Goal: Task Accomplishment & Management: Use online tool/utility

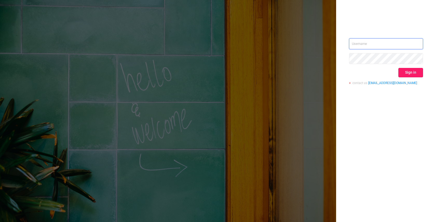
type input "o.kostromin@hybrid.ai"
click at [410, 73] on button "Sign in" at bounding box center [410, 72] width 25 height 9
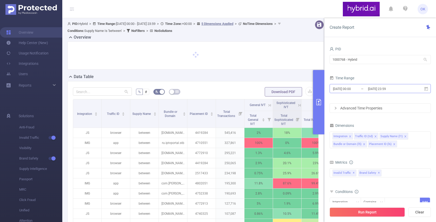
click at [375, 89] on input "[DATE] 23:59" at bounding box center [389, 88] width 42 height 7
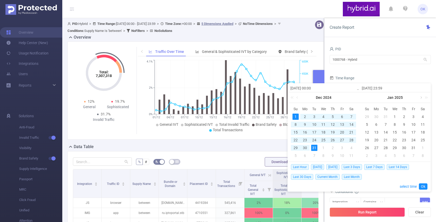
click at [421, 97] on link at bounding box center [420, 97] width 5 height 10
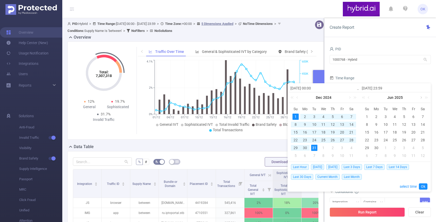
click at [421, 97] on link at bounding box center [420, 97] width 5 height 10
click at [421, 99] on link at bounding box center [420, 97] width 5 height 10
click at [375, 117] on div "1" at bounding box center [376, 117] width 6 height 6
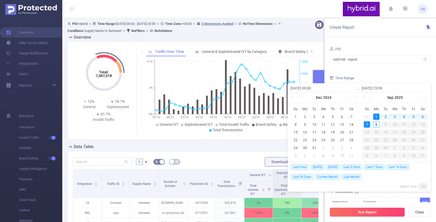
click at [367, 126] on div "7" at bounding box center [367, 124] width 6 height 6
type input "[DATE] 00:00"
type input "[DATE] 23:59"
type input "[DATE] 00:00"
type input "[DATE] 23:59"
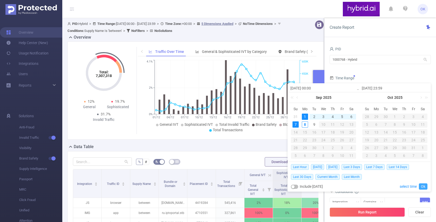
click at [425, 185] on link "Ok" at bounding box center [423, 187] width 9 height 6
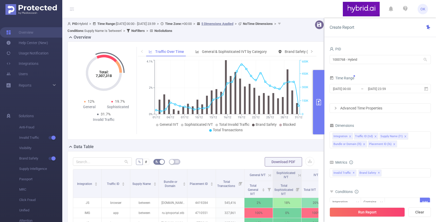
click at [367, 106] on div "Advanced Time Properties" at bounding box center [380, 108] width 101 height 9
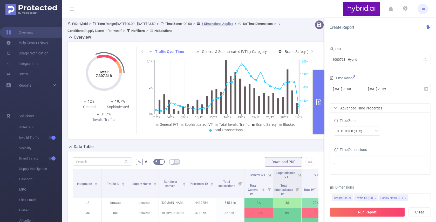
click at [350, 148] on span "Time Dimensions" at bounding box center [350, 150] width 33 height 4
click at [347, 158] on ul at bounding box center [378, 160] width 85 height 8
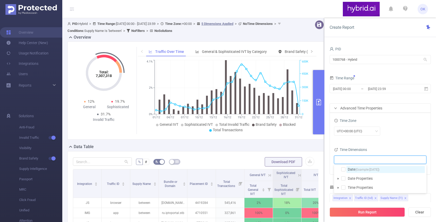
click at [349, 172] on span "Date (Example: [DATE] )" at bounding box center [386, 169] width 78 height 7
click at [393, 136] on div "UTC+00:00 (UTC)" at bounding box center [380, 132] width 92 height 12
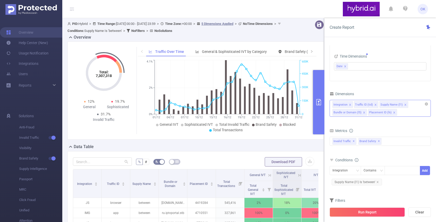
click at [409, 112] on div "Integration Traffic ID (tid) Supply Name (l1) Bundle or Domain (l5) Placement I…" at bounding box center [380, 108] width 101 height 17
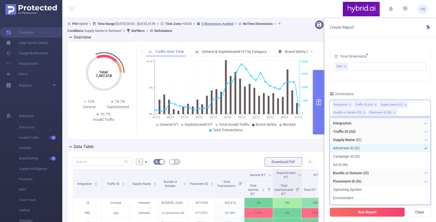
click at [369, 150] on li "Advertiser ID (l2)" at bounding box center [380, 148] width 101 height 8
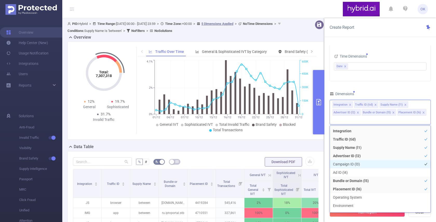
click at [361, 163] on li "Campaign ID (l3)" at bounding box center [380, 164] width 101 height 8
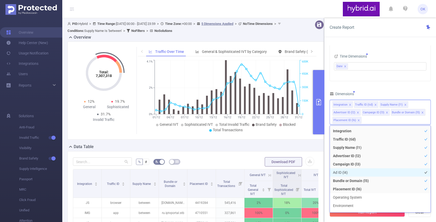
click at [357, 173] on li "Ad ID (l4)" at bounding box center [380, 172] width 101 height 8
click at [380, 92] on div "Dimensions" at bounding box center [380, 94] width 101 height 9
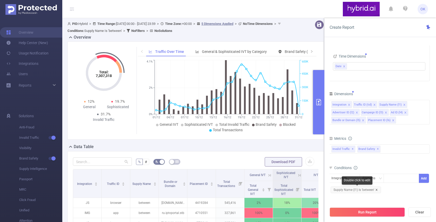
click at [376, 189] on icon "icon: close" at bounding box center [376, 190] width 3 height 3
click at [353, 179] on div "Integration" at bounding box center [345, 178] width 26 height 9
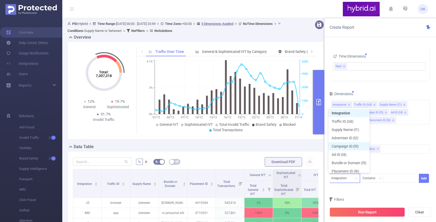
scroll to position [3, 0]
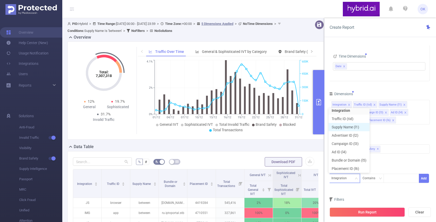
click at [343, 126] on li "Supply Name (l1)" at bounding box center [349, 127] width 41 height 8
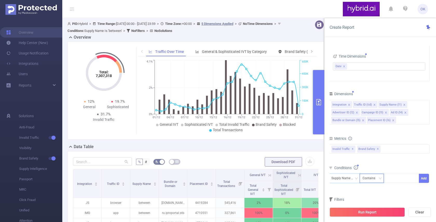
click at [378, 180] on div "Contains" at bounding box center [371, 178] width 16 height 9
click at [371, 197] on li "Is" at bounding box center [377, 197] width 35 height 8
click at [396, 179] on div at bounding box center [402, 178] width 30 height 9
type input "ы"
type input "sape"
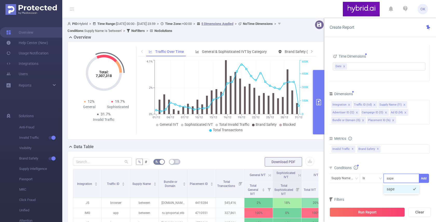
click at [397, 190] on li "sape" at bounding box center [402, 189] width 36 height 8
click at [424, 178] on button "Add" at bounding box center [424, 178] width 10 height 9
click at [393, 88] on div "PID 1000768 - Hybrid 1000768 - Hybrid Time Range [DATE] 00:00 _ [DATE] 23:59 Ad…" at bounding box center [379, 91] width 101 height 278
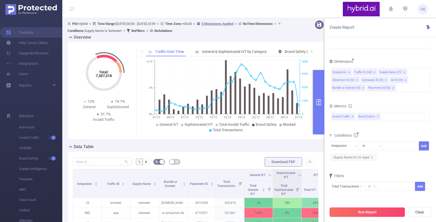
click at [357, 210] on button "Run Report" at bounding box center [367, 212] width 75 height 9
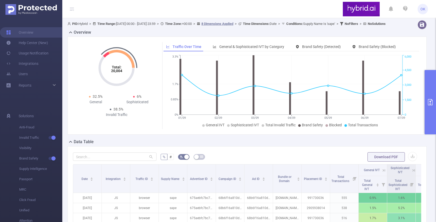
click at [430, 47] on div "Overview Total: 20,004 Total: 20,004 32.5% General 6% Sophisticated 38.5% Inval…" at bounding box center [248, 84] width 363 height 110
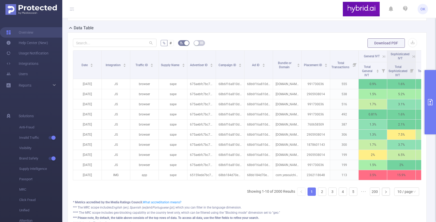
scroll to position [114, 0]
click at [413, 47] on button "button" at bounding box center [412, 42] width 9 height 9
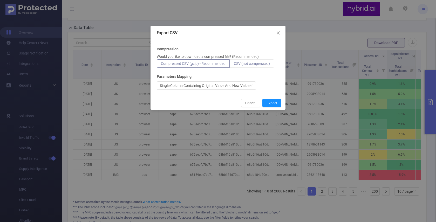
click at [258, 65] on span "CSV (not compressed)" at bounding box center [252, 64] width 36 height 4
click at [234, 65] on input "CSV (not compressed)" at bounding box center [234, 65] width 0 height 0
click at [275, 104] on button "Export" at bounding box center [271, 103] width 19 height 8
